Goal: Navigation & Orientation: Find specific page/section

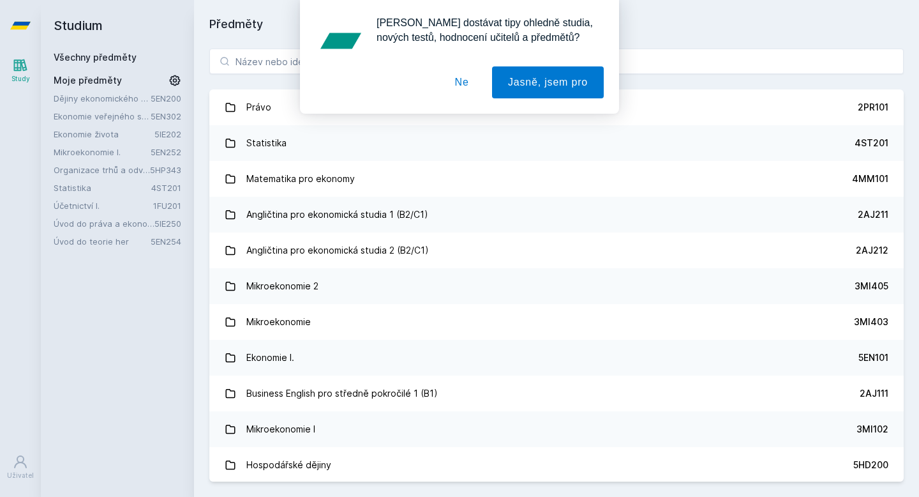
click at [463, 80] on button "Ne" at bounding box center [462, 82] width 46 height 32
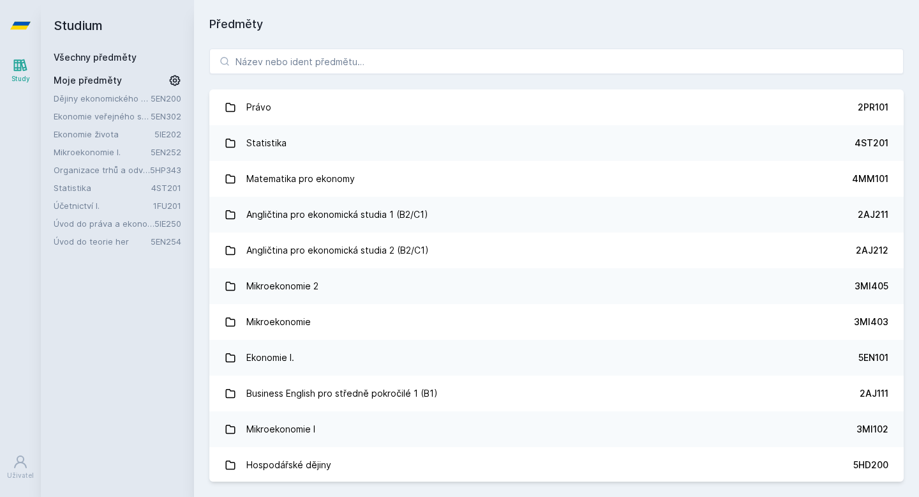
click at [108, 198] on div "Dějiny ekonomického myšlení 5EN200 Ekonomie veřejného sektoru 5EN302 Ekonomie ž…" at bounding box center [118, 170] width 128 height 156
click at [101, 203] on link "Účetnictví I." at bounding box center [104, 205] width 100 height 13
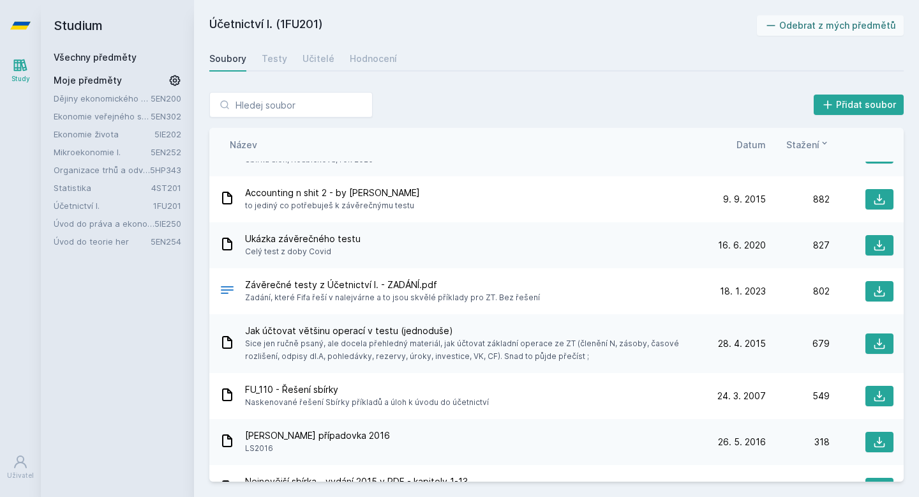
scroll to position [181, 0]
click at [262, 54] on div "Testy" at bounding box center [275, 58] width 26 height 13
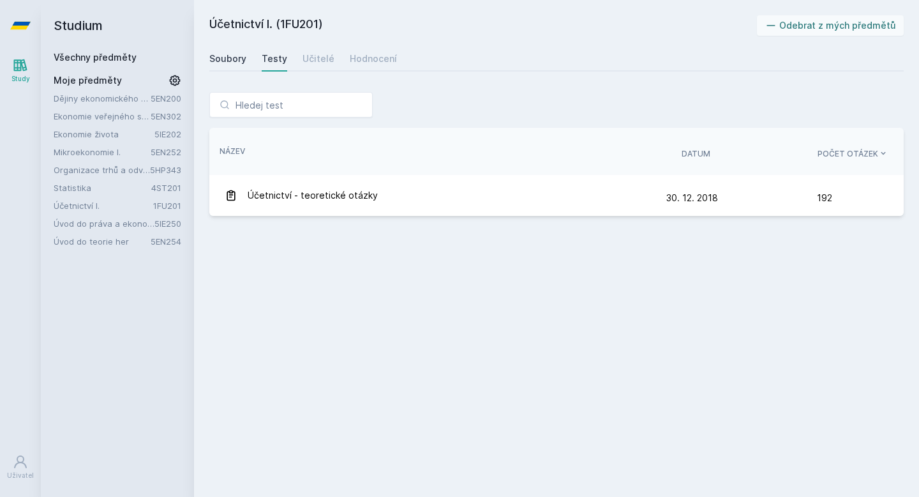
click at [223, 60] on div "Soubory" at bounding box center [227, 58] width 37 height 13
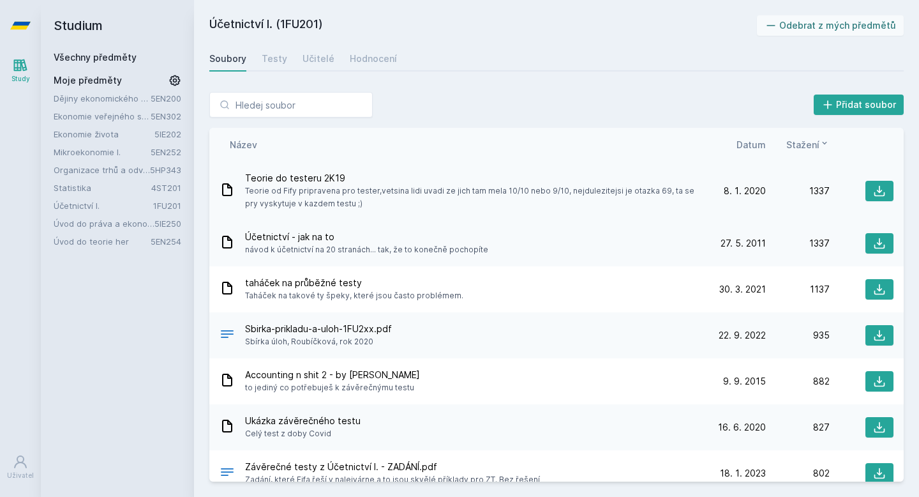
scroll to position [3, 0]
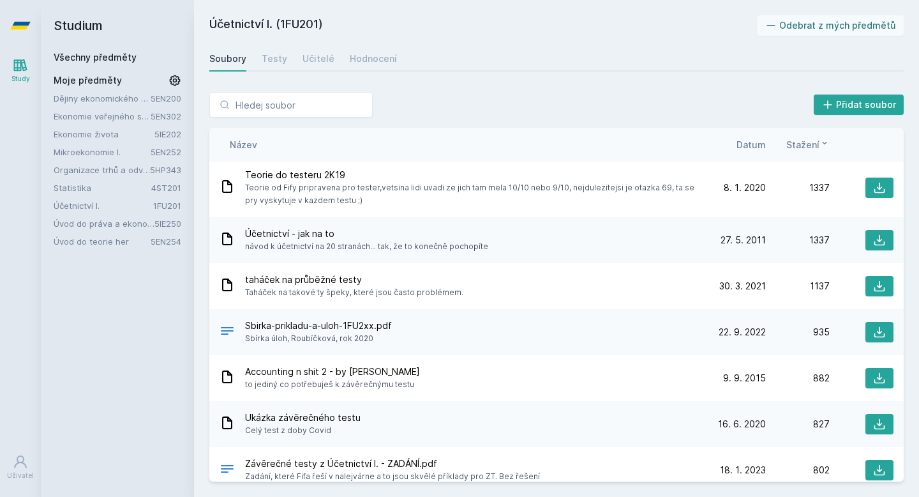
click at [748, 147] on span "Datum" at bounding box center [751, 144] width 29 height 13
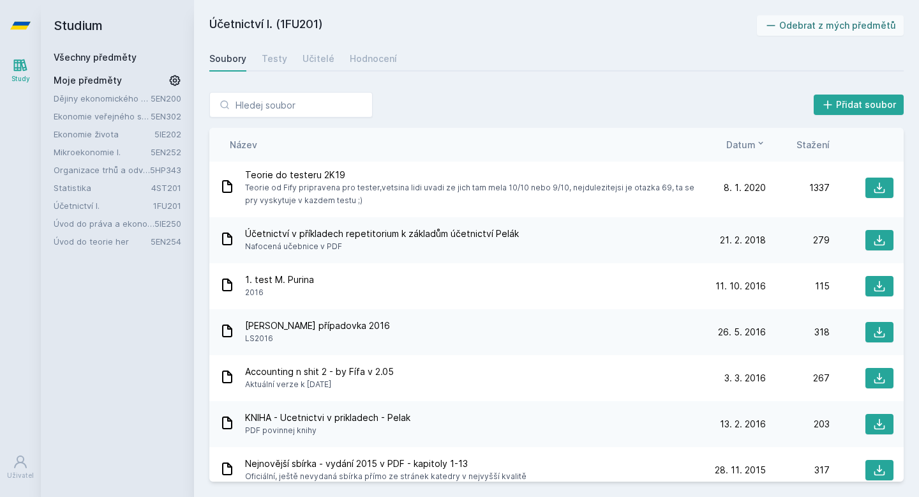
click at [745, 148] on span "Datum" at bounding box center [740, 144] width 29 height 13
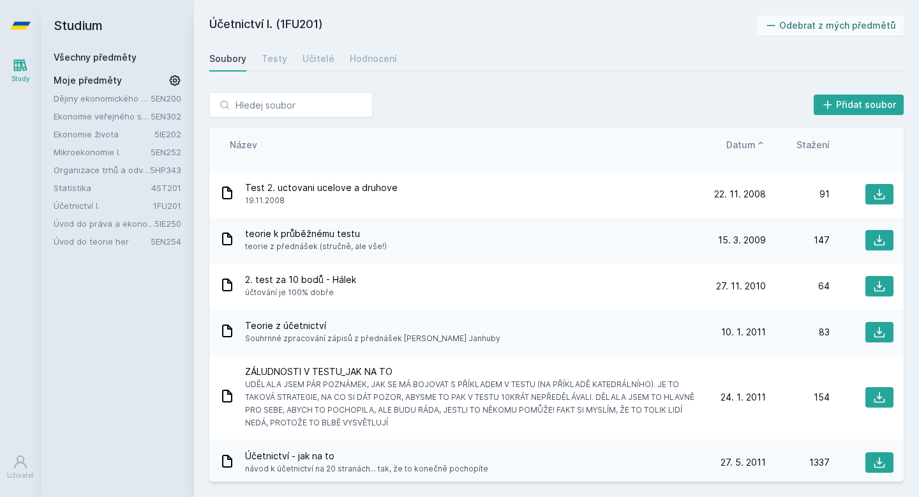
click at [745, 148] on span "Datum" at bounding box center [740, 144] width 29 height 13
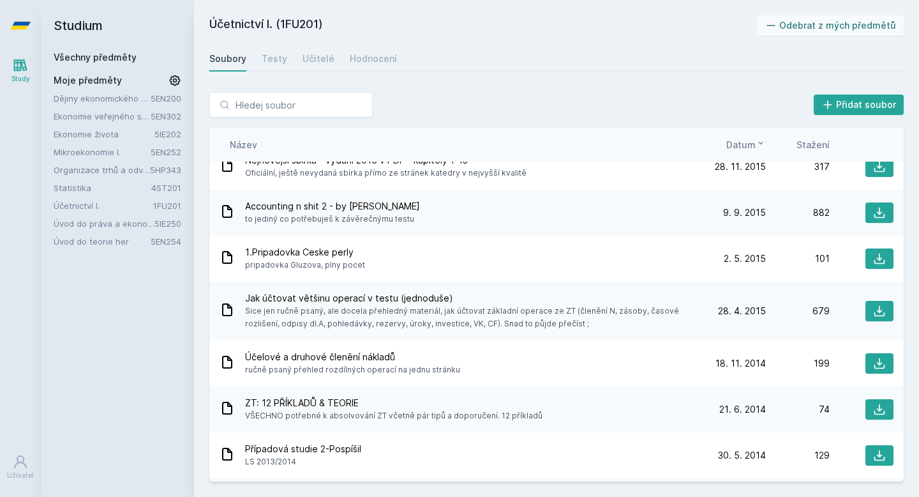
scroll to position [0, 0]
